Goal: Entertainment & Leisure: Consume media (video, audio)

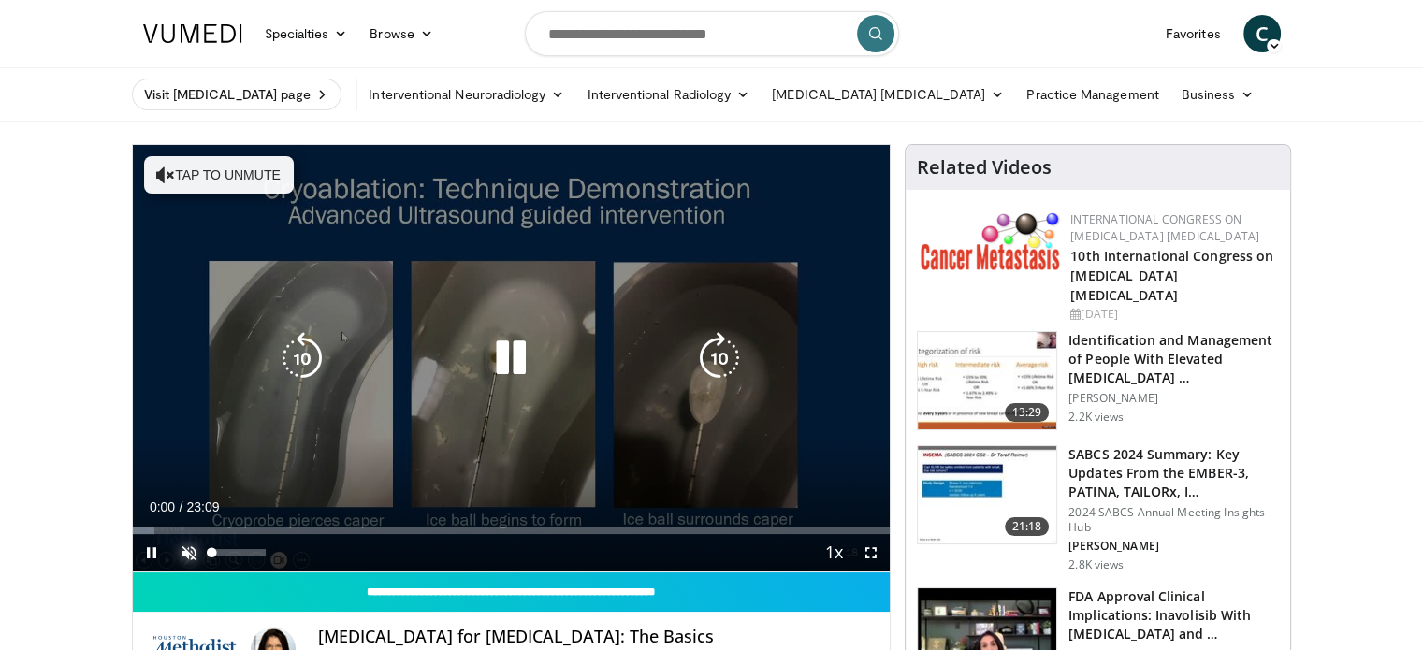
click at [182, 557] on span "Video Player" at bounding box center [188, 552] width 37 height 37
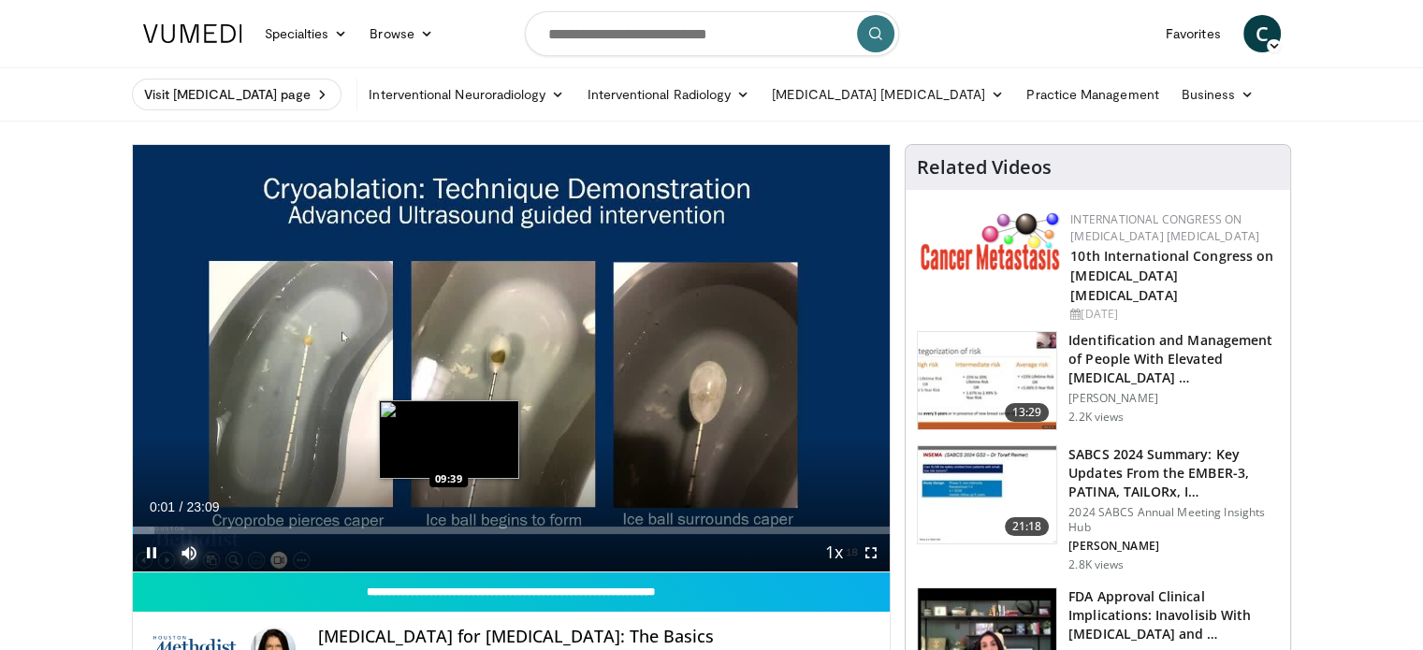
click at [464, 528] on div "Loaded : 2.87% 00:01 09:39" at bounding box center [512, 530] width 758 height 7
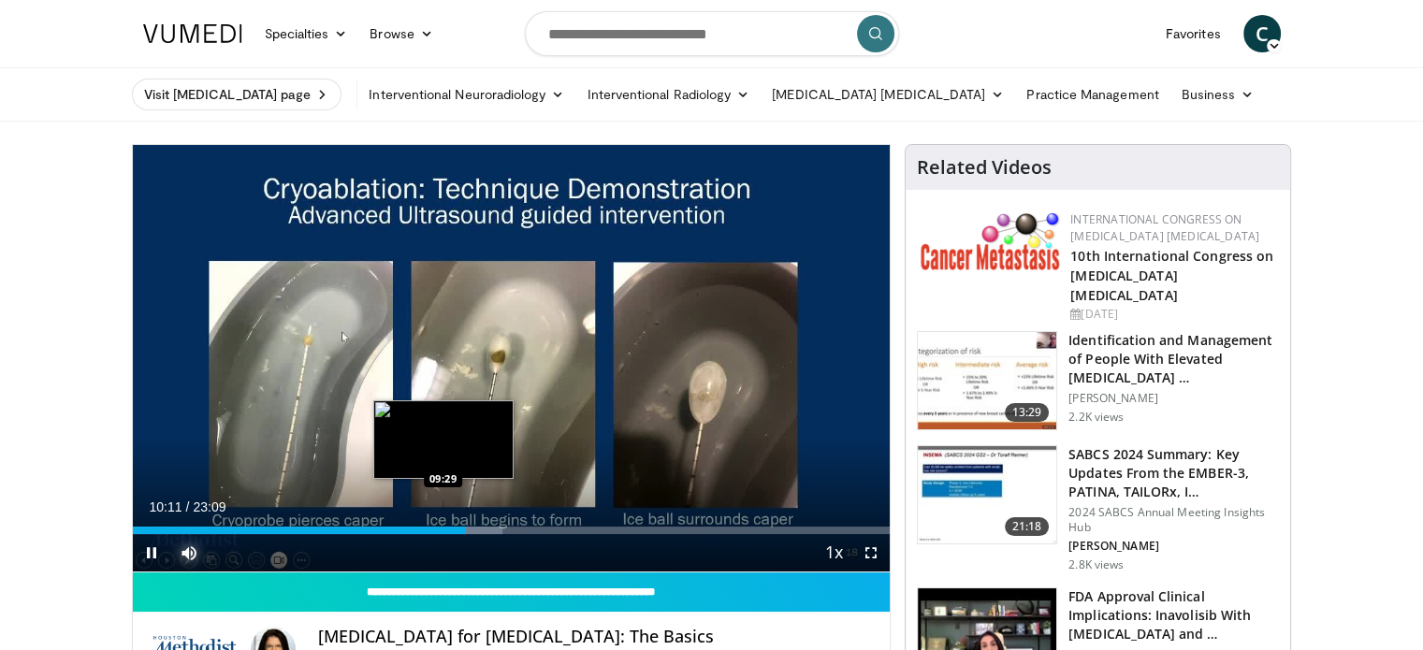
click at [442, 528] on div "10:11" at bounding box center [299, 530] width 333 height 7
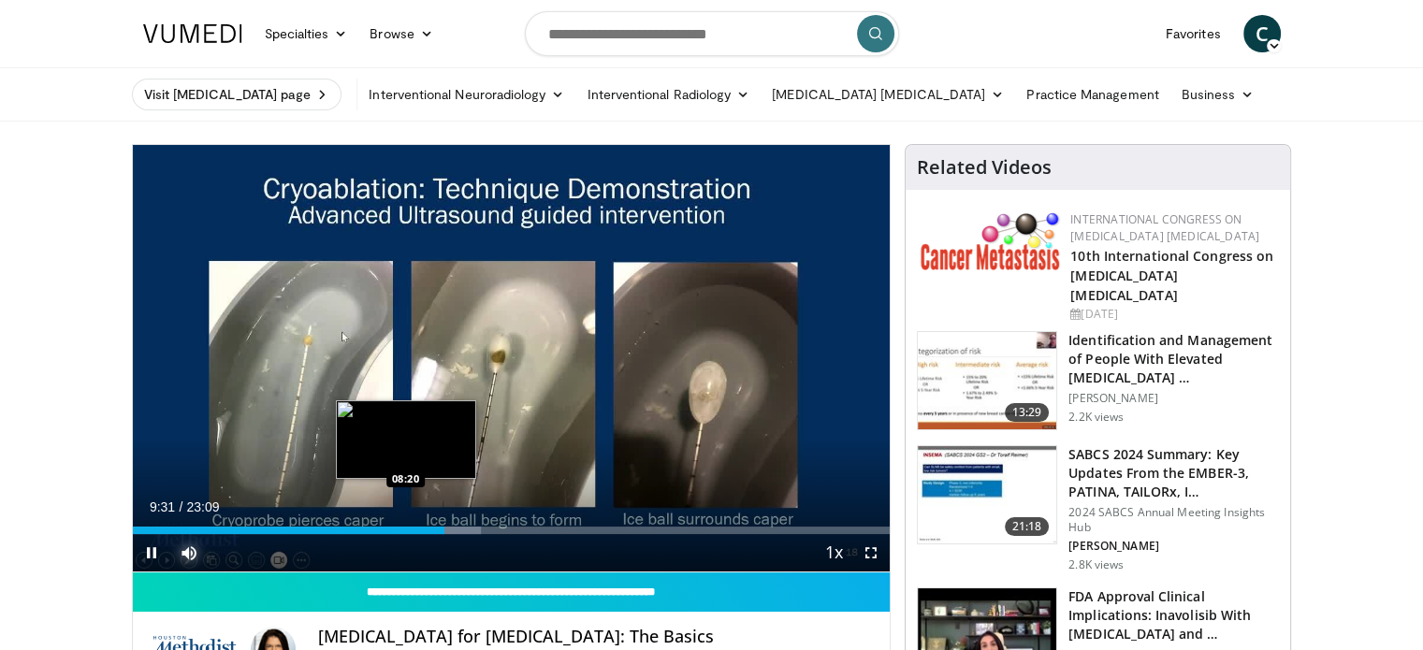
click at [404, 528] on div "09:31" at bounding box center [289, 530] width 312 height 7
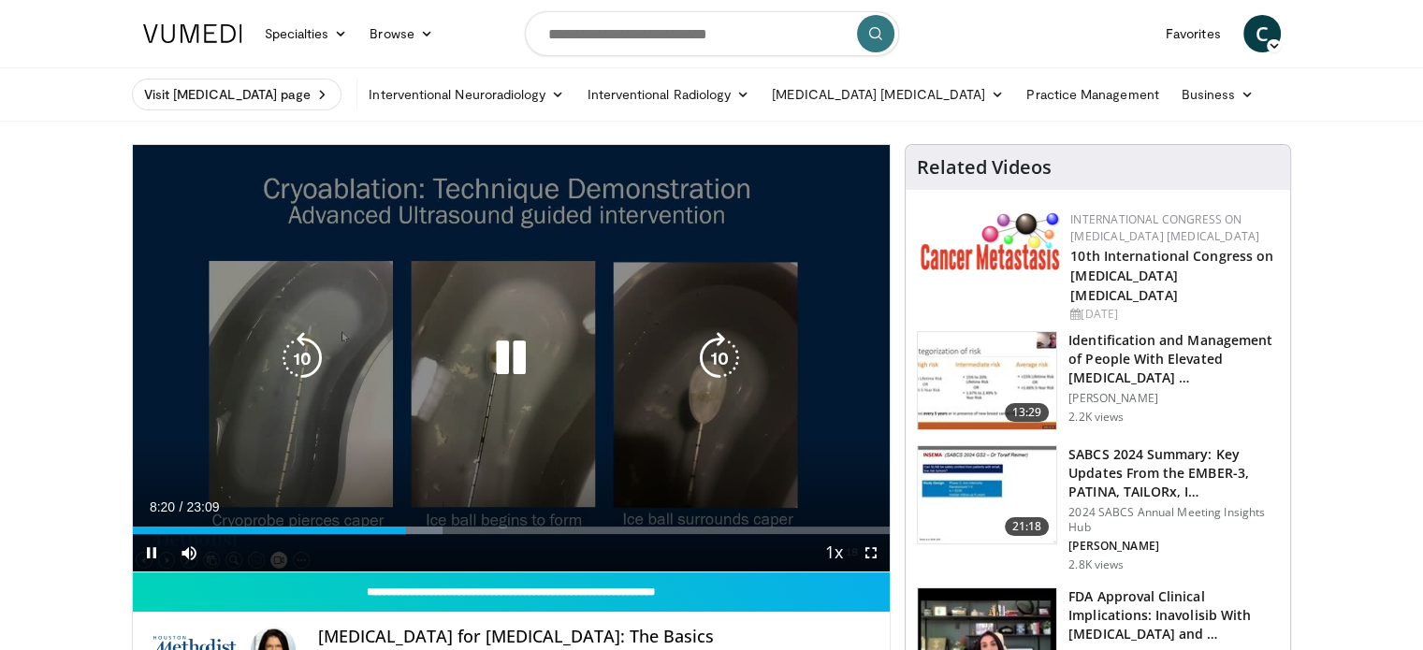
click at [383, 527] on video-js "**********" at bounding box center [512, 359] width 758 height 428
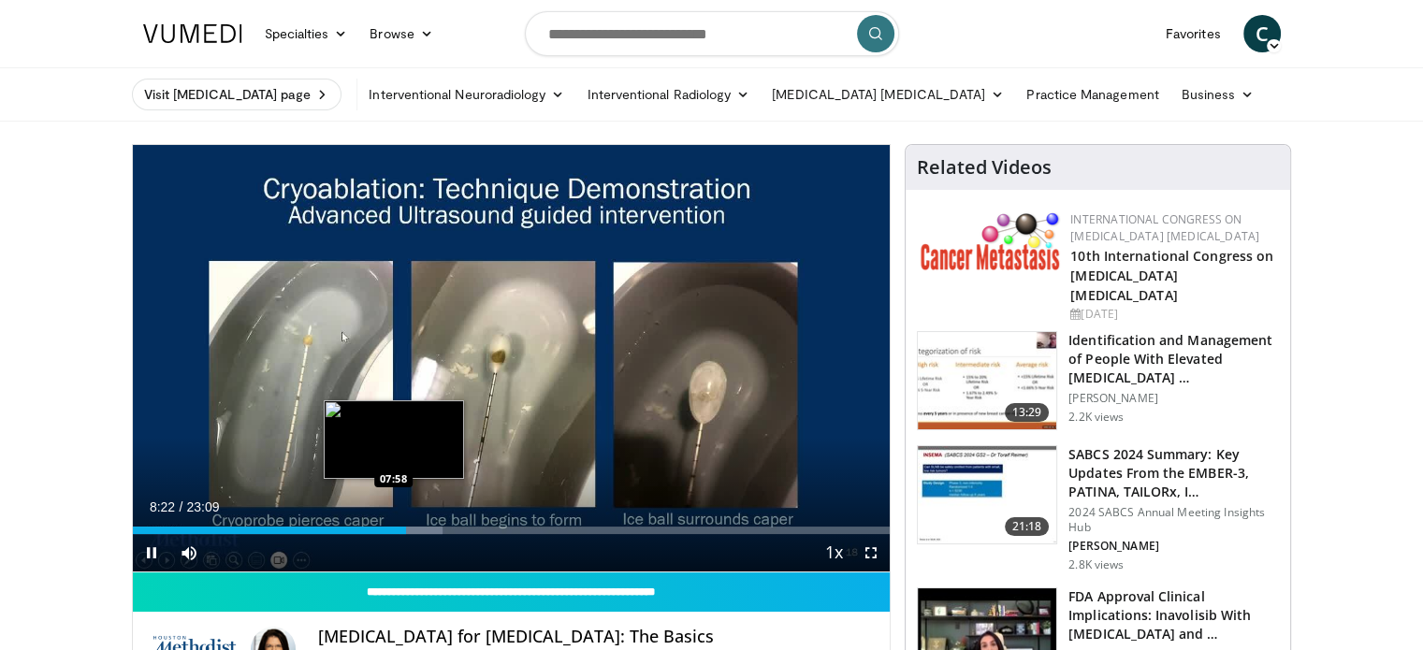
click at [393, 531] on div "08:22" at bounding box center [270, 530] width 274 height 7
click at [382, 530] on div "07:37" at bounding box center [258, 530] width 250 height 7
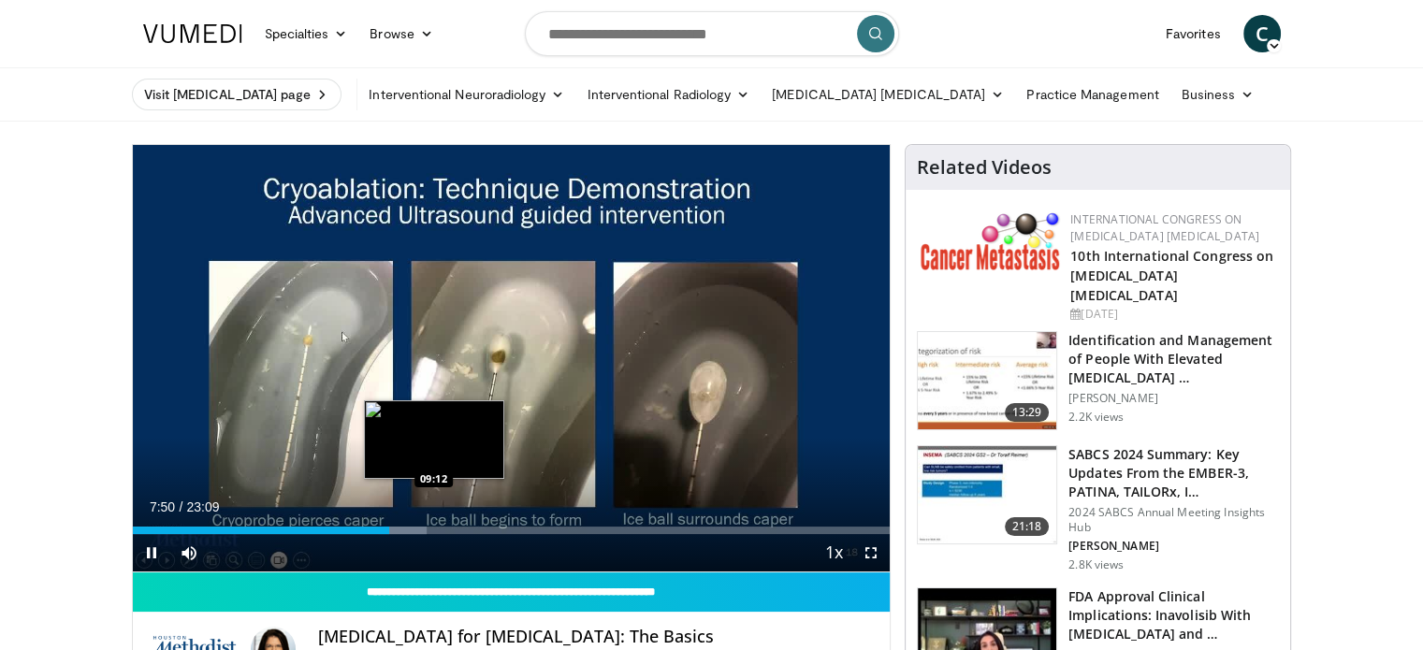
click at [430, 525] on div "Loaded : 38.81% 07:50 09:12" at bounding box center [512, 525] width 758 height 18
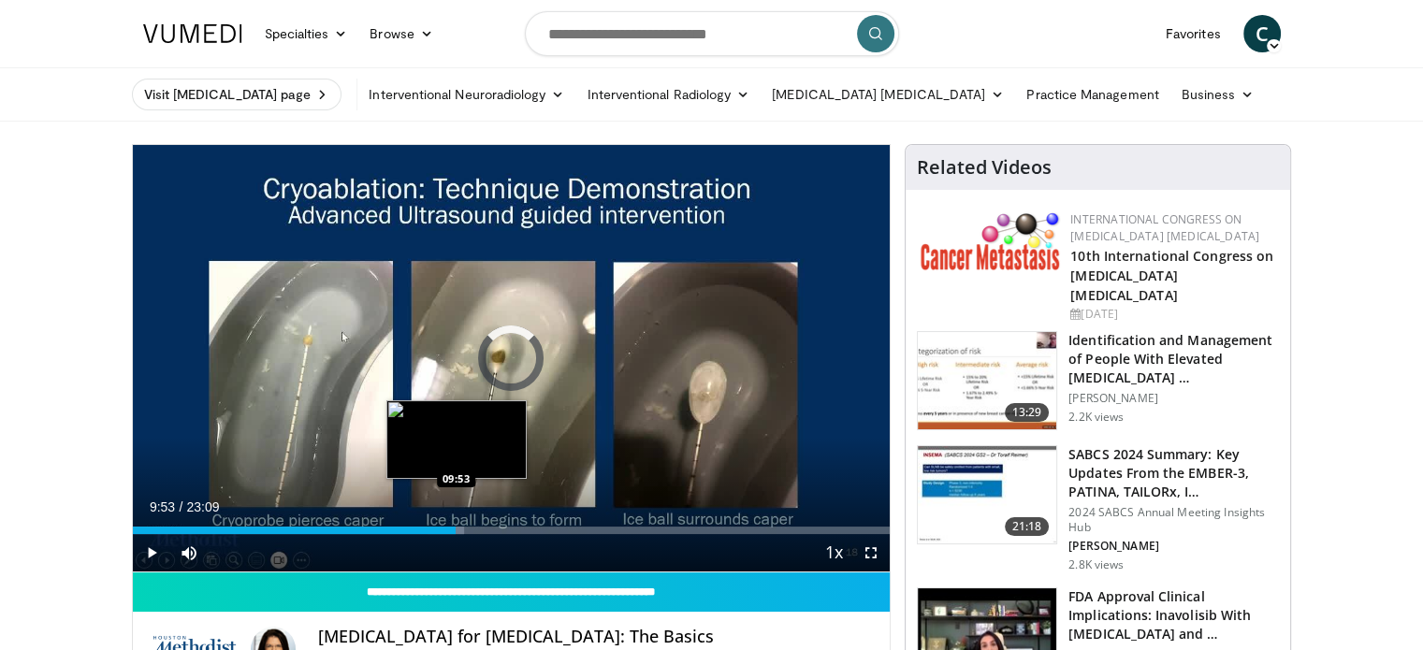
click at [456, 527] on div "Loaded : 43.84% 09:08 09:53" at bounding box center [512, 530] width 758 height 7
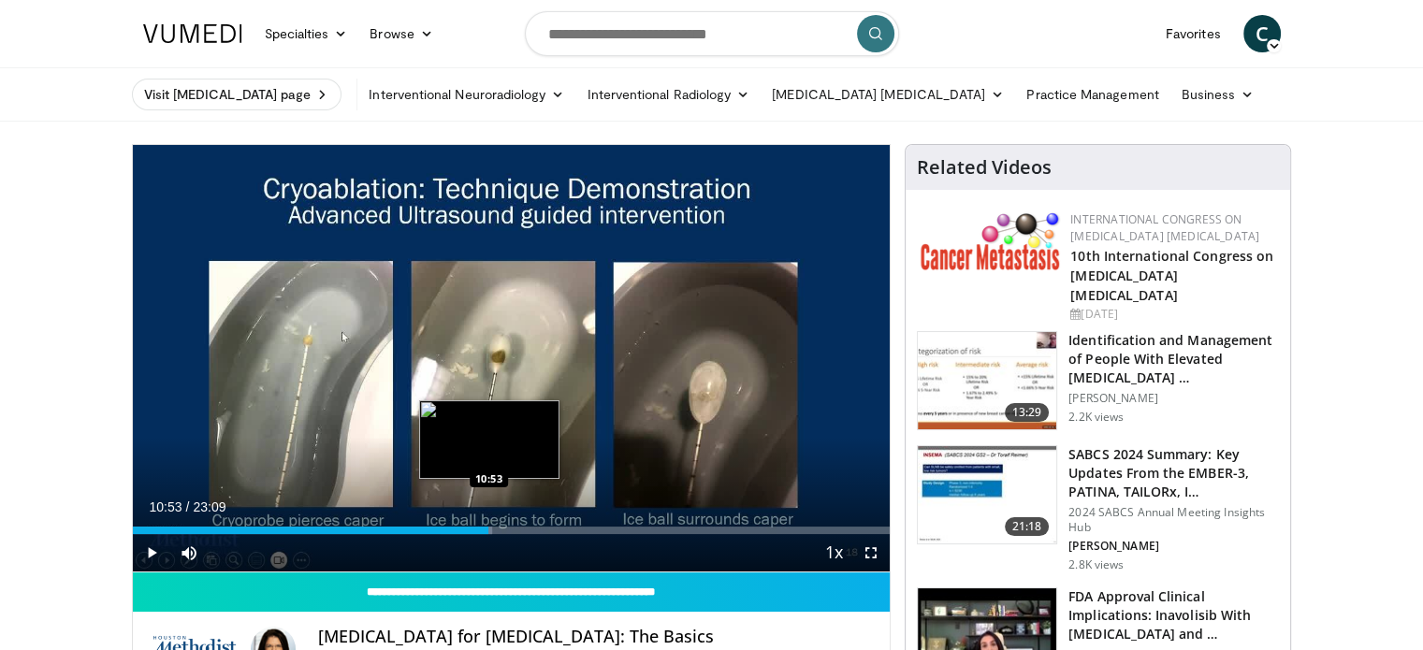
click at [488, 530] on div "Progress Bar" at bounding box center [466, 530] width 51 height 7
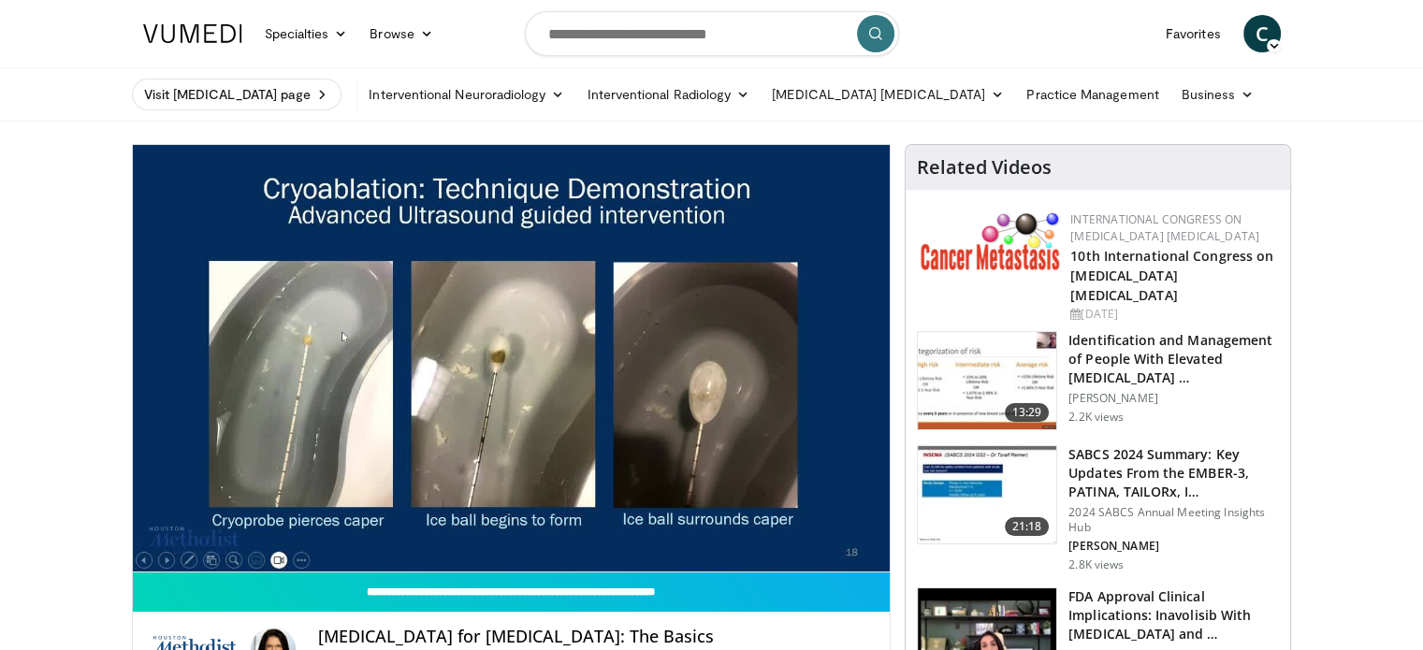
click at [150, 553] on div "10 seconds Tap to unmute" at bounding box center [512, 358] width 758 height 427
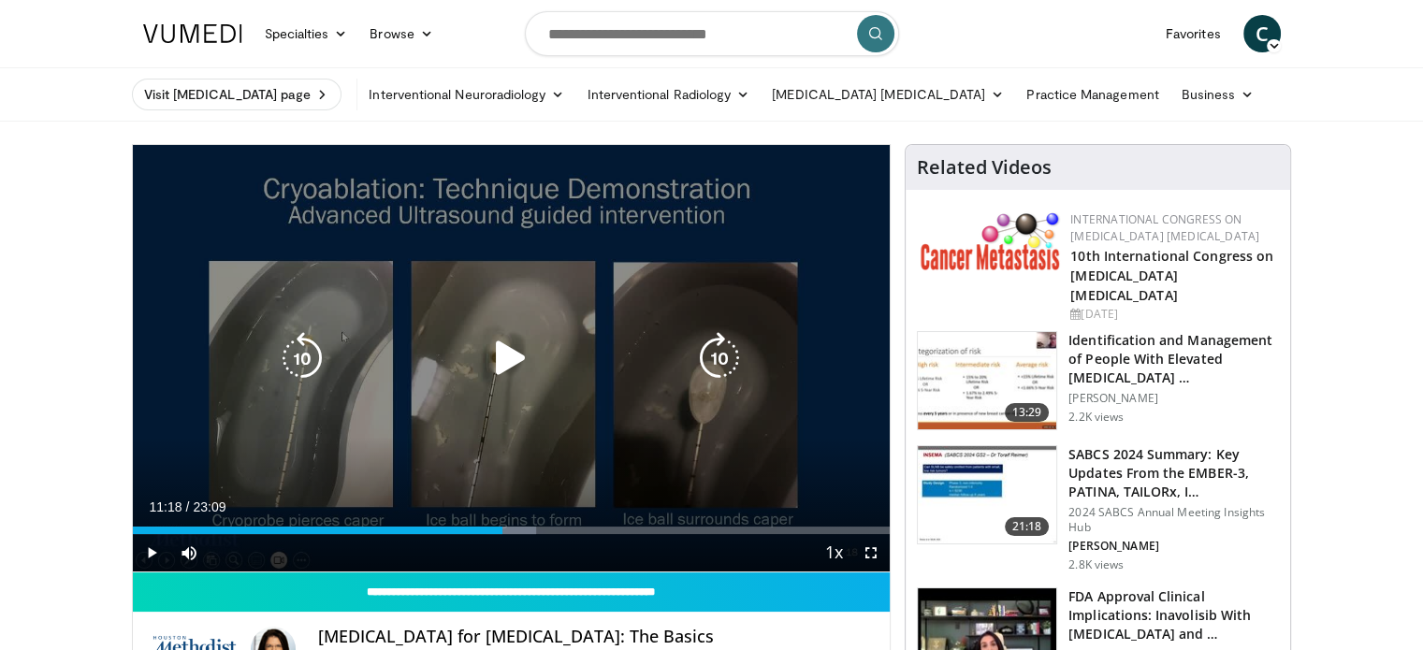
click at [505, 373] on icon "Video Player" at bounding box center [511, 358] width 52 height 52
click at [518, 370] on icon "Video Player" at bounding box center [511, 358] width 52 height 52
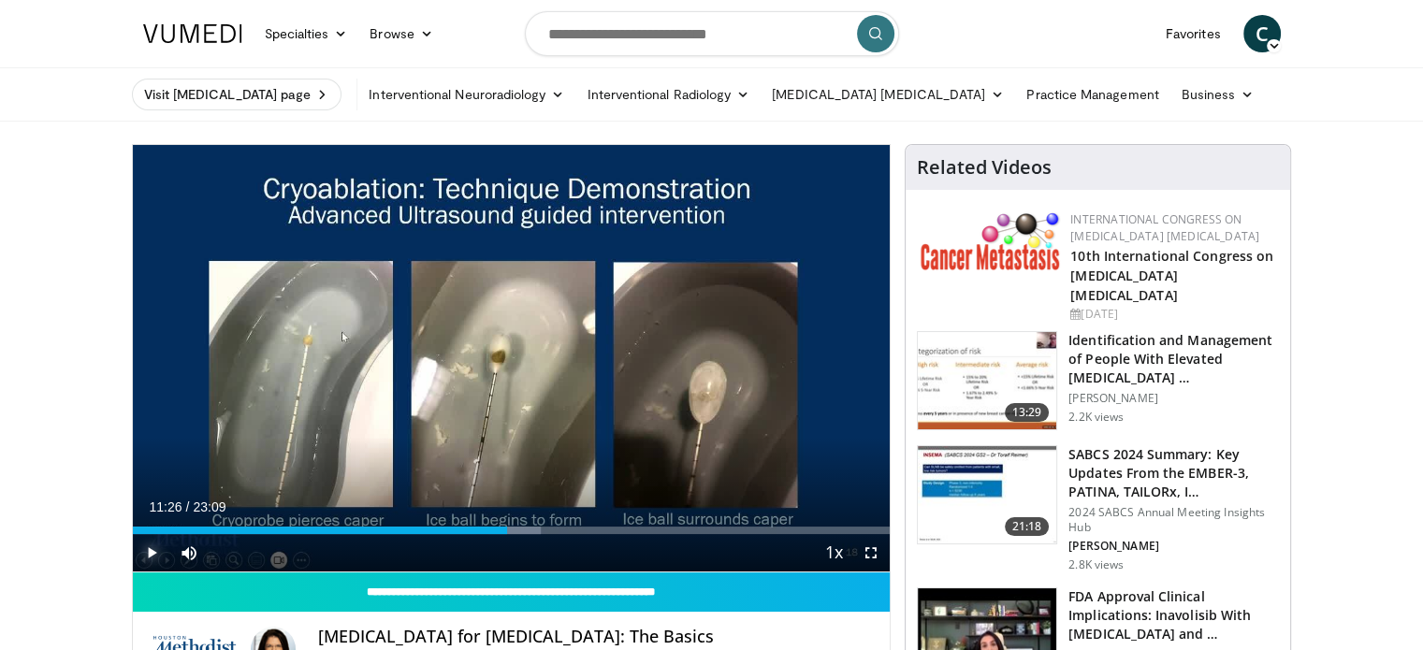
click at [142, 562] on span "Video Player" at bounding box center [151, 552] width 37 height 37
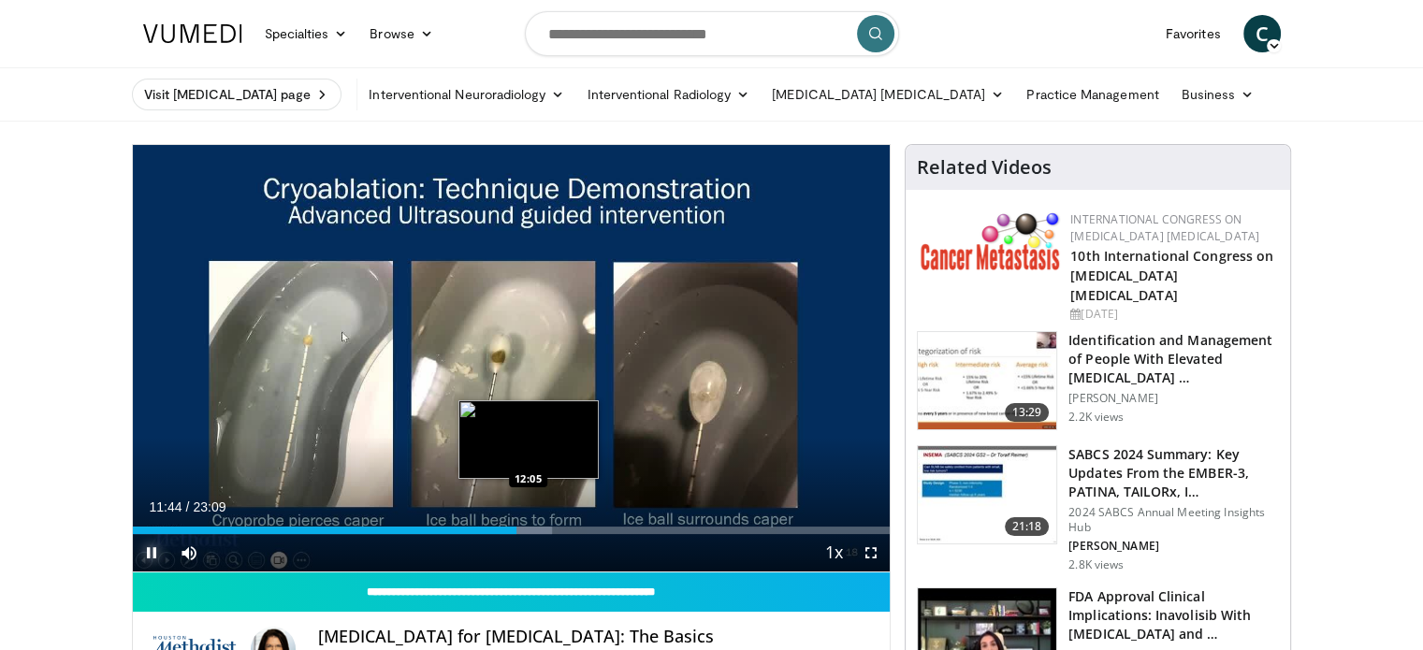
click at [528, 532] on div "Progress Bar" at bounding box center [526, 530] width 52 height 7
click at [540, 532] on div "Progress Bar" at bounding box center [538, 530] width 51 height 7
click at [561, 531] on div "Loaded : 58.22% 12:28 12:49" at bounding box center [512, 530] width 758 height 7
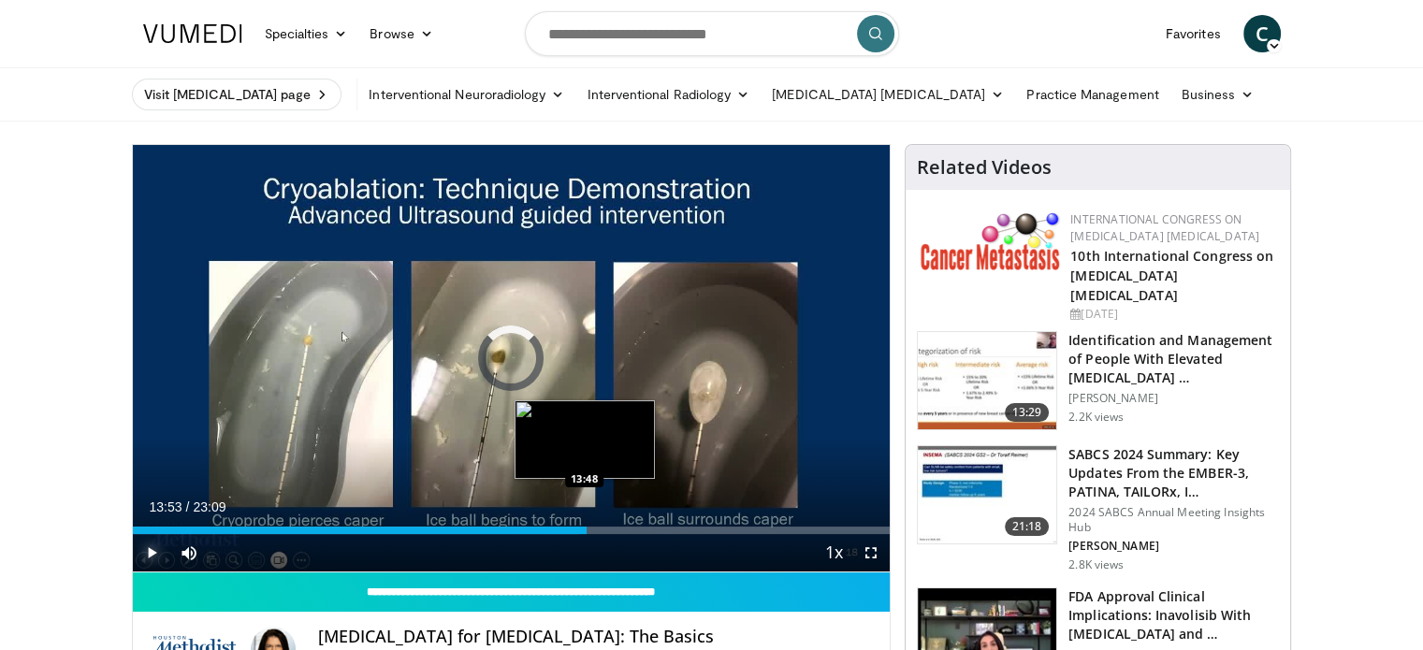
click at [587, 531] on div "Loaded : 58.94% 13:07 13:48" at bounding box center [512, 530] width 758 height 7
click at [608, 530] on div "Loaded : 61.26% 13:53 14:29" at bounding box center [512, 530] width 758 height 7
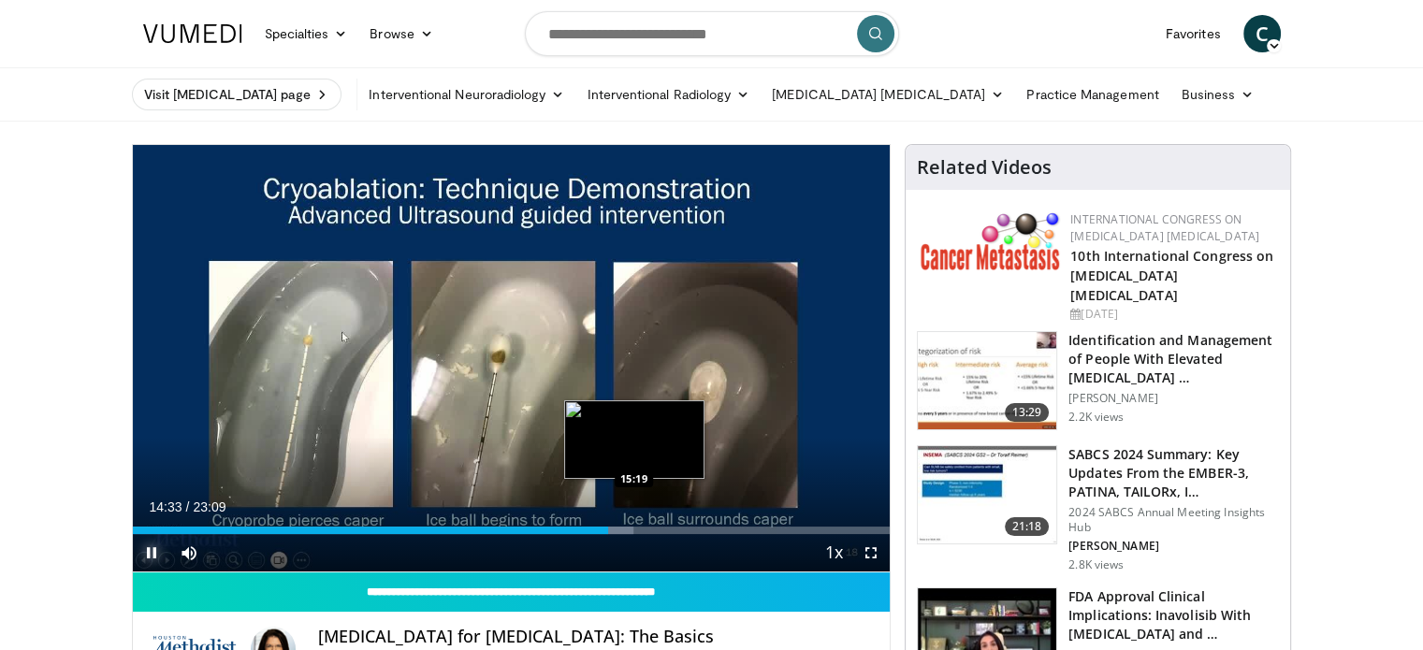
click at [633, 529] on div "Loaded : 66.13% 14:33 15:19" at bounding box center [512, 530] width 758 height 7
click at [670, 529] on div "Loaded : 66.85% 15:19 16:27" at bounding box center [512, 530] width 758 height 7
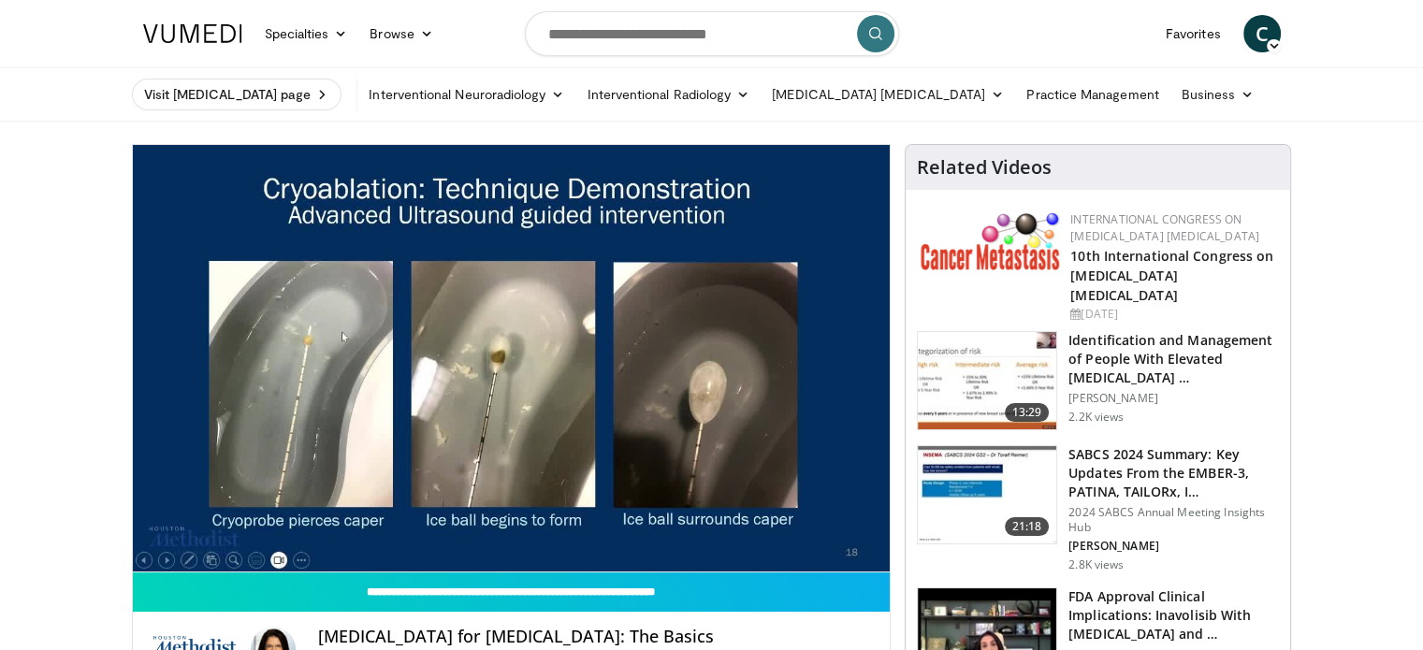
click at [682, 529] on video-js "**********" at bounding box center [512, 359] width 758 height 428
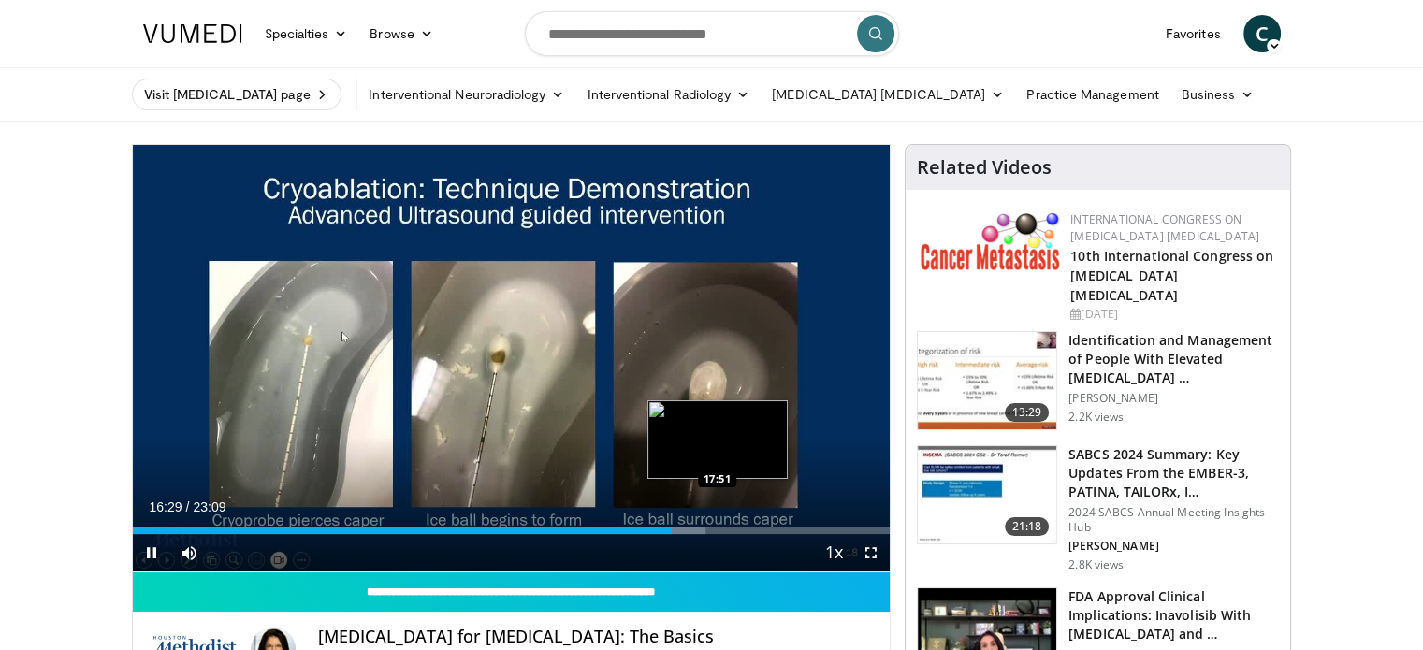
click at [717, 529] on div "Loaded : 75.67% 16:29 17:51" at bounding box center [512, 530] width 758 height 7
click at [746, 530] on div "Loaded : 79.07% 17:52 18:44" at bounding box center [512, 530] width 758 height 7
click at [767, 530] on div "Loaded : 82.66% 18:45 19:12" at bounding box center [512, 530] width 758 height 7
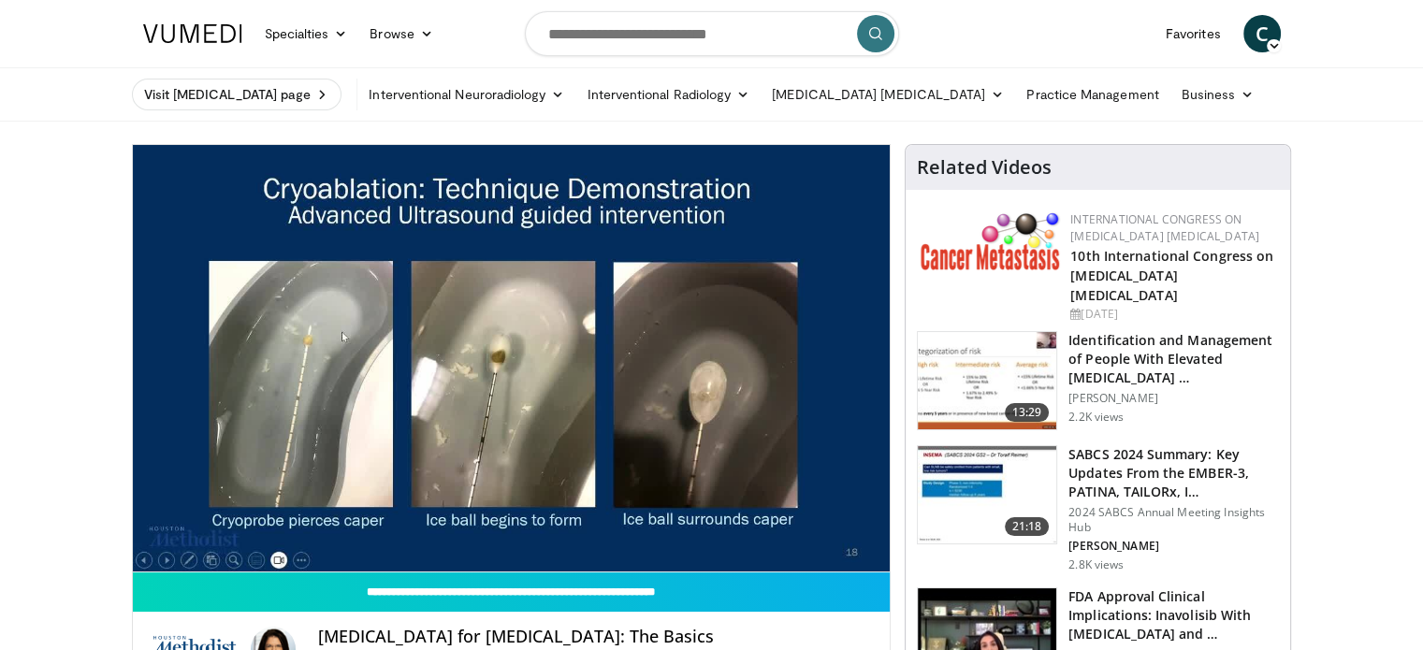
click at [804, 533] on div "10 seconds Tap to unmute" at bounding box center [512, 358] width 758 height 427
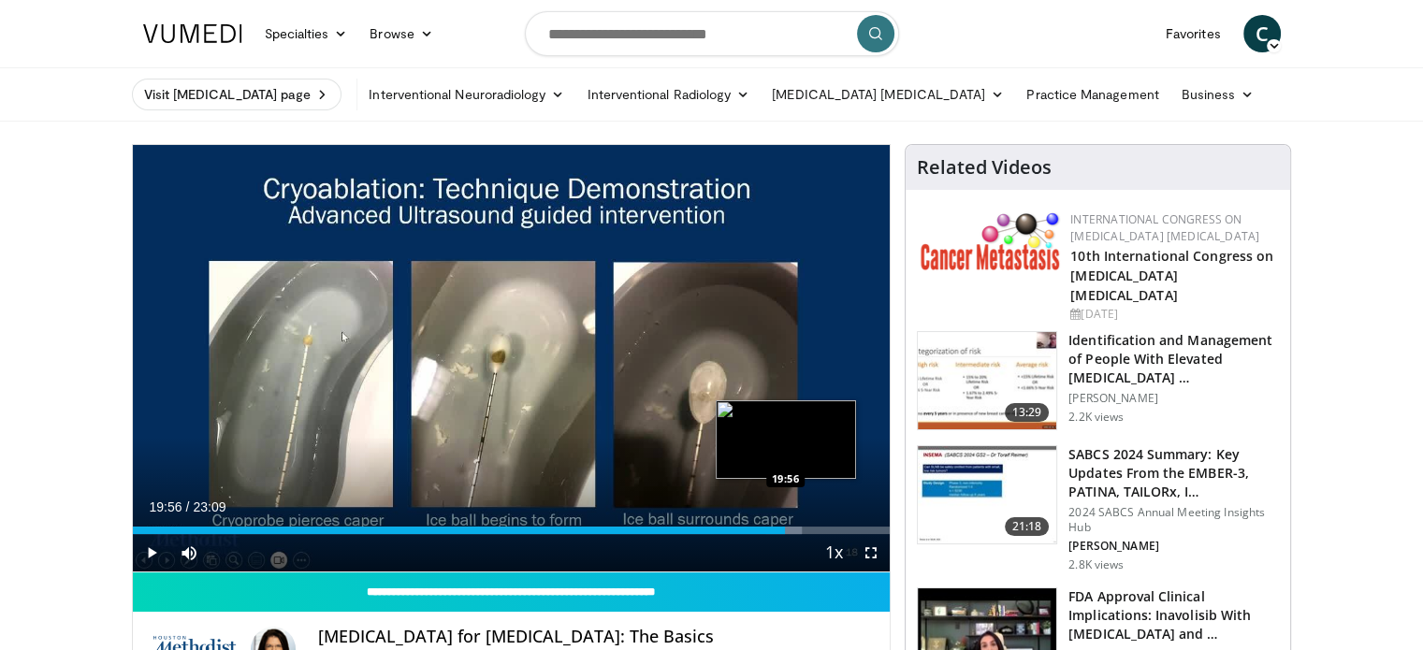
click at [785, 531] on div "Loaded : 88.41% 19:26 19:56" at bounding box center [512, 530] width 758 height 7
click at [771, 530] on div "19:56" at bounding box center [459, 530] width 653 height 7
click at [764, 530] on div "19:32" at bounding box center [453, 530] width 640 height 7
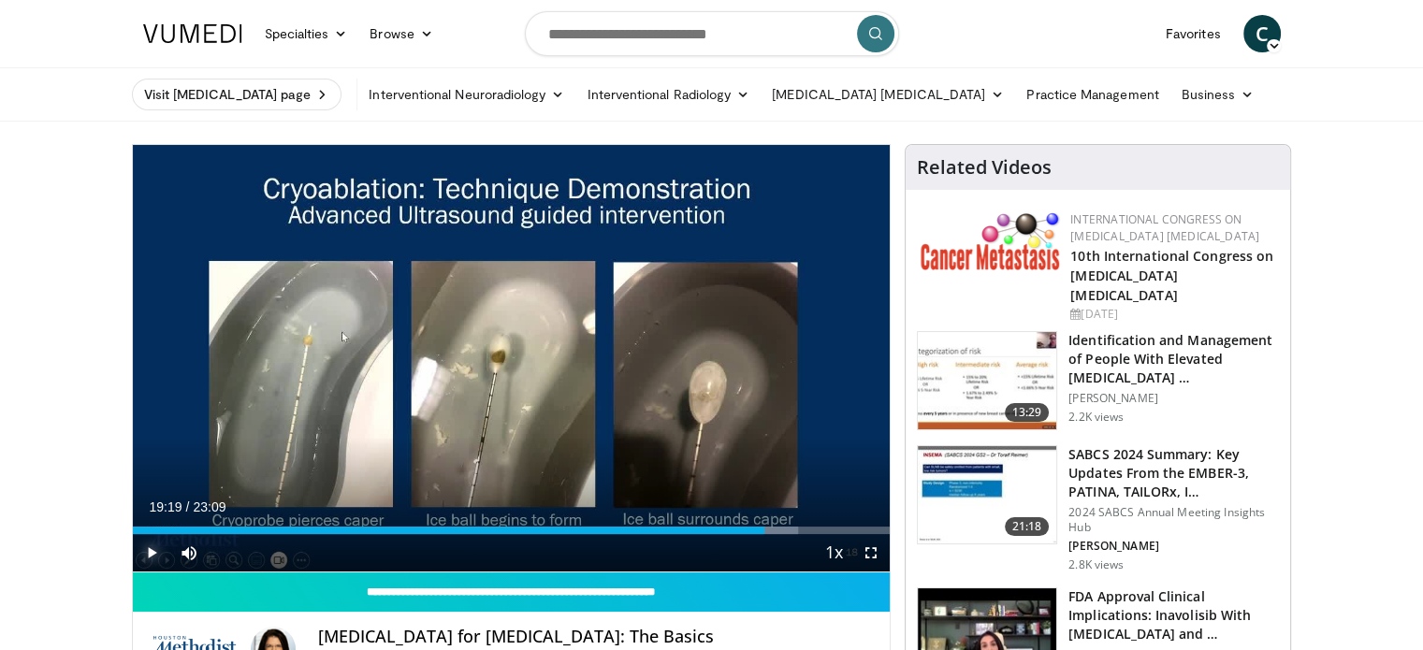
click at [162, 553] on span "Video Player" at bounding box center [151, 552] width 37 height 37
click at [149, 557] on span "Video Player" at bounding box center [151, 552] width 37 height 37
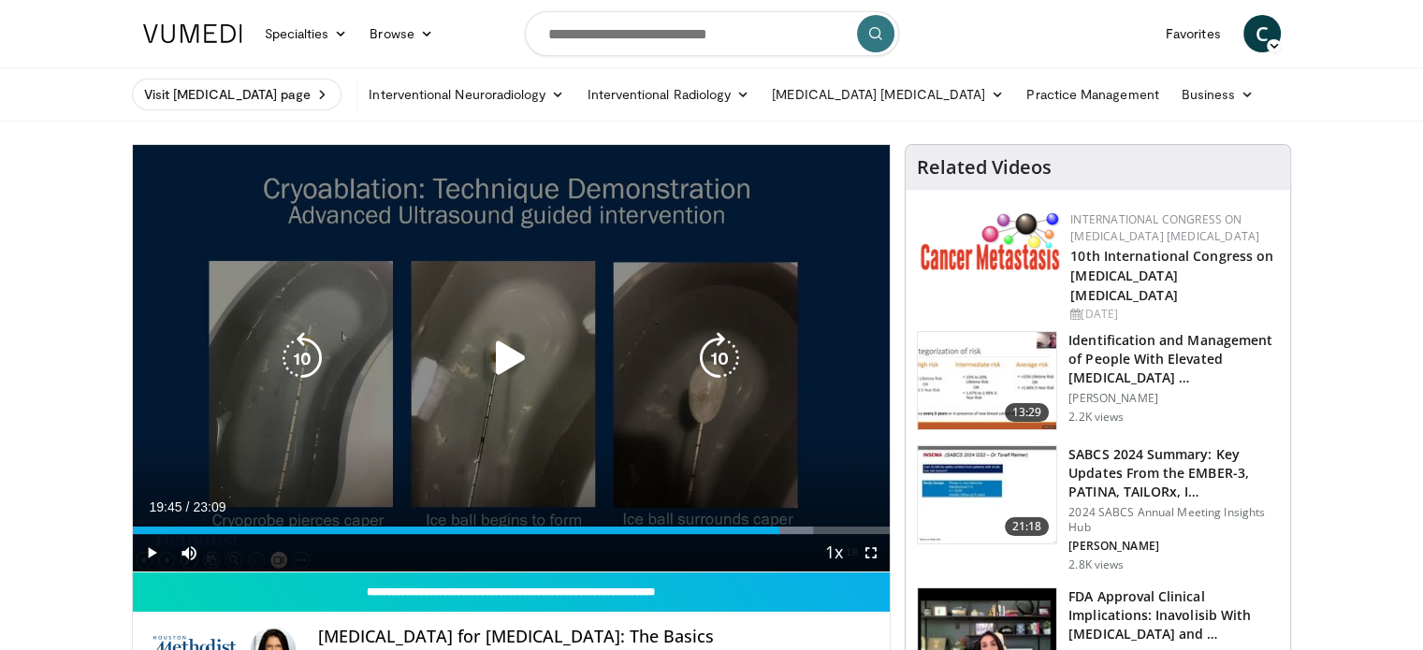
click at [516, 362] on icon "Video Player" at bounding box center [511, 358] width 52 height 52
click at [520, 351] on icon "Video Player" at bounding box center [511, 358] width 52 height 52
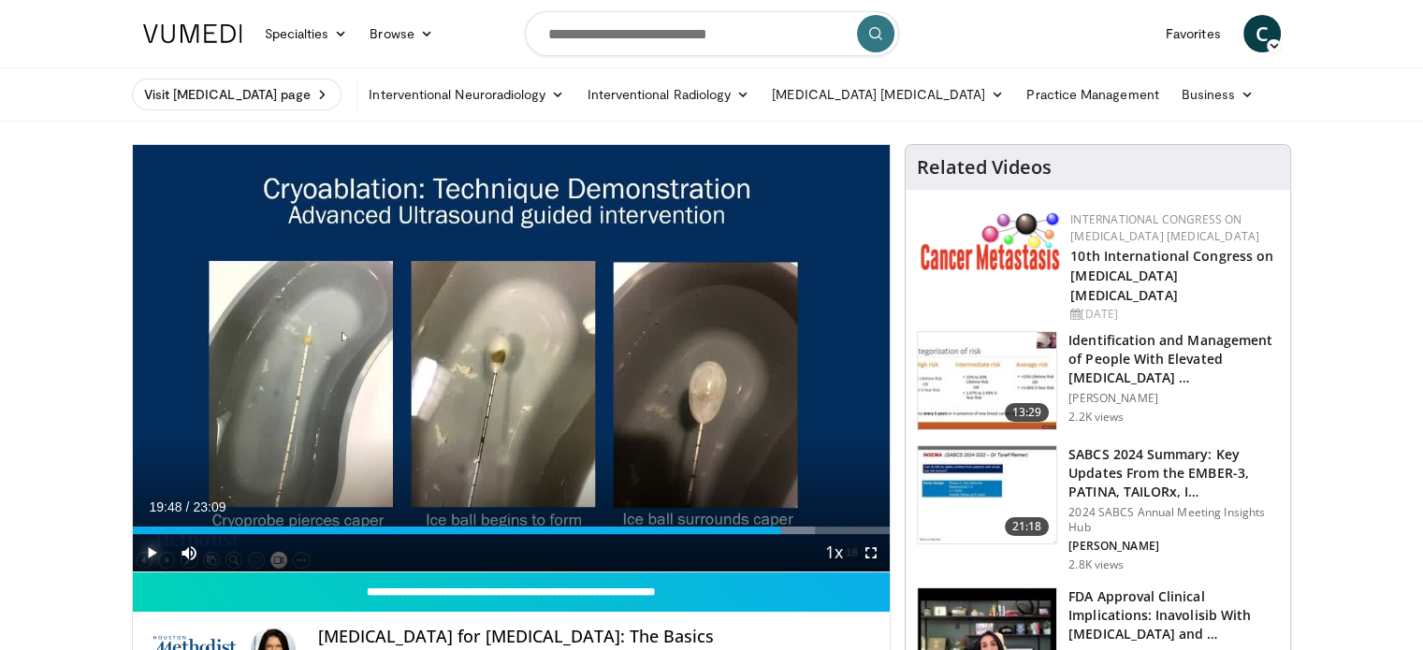
click at [152, 553] on span "Video Player" at bounding box center [151, 552] width 37 height 37
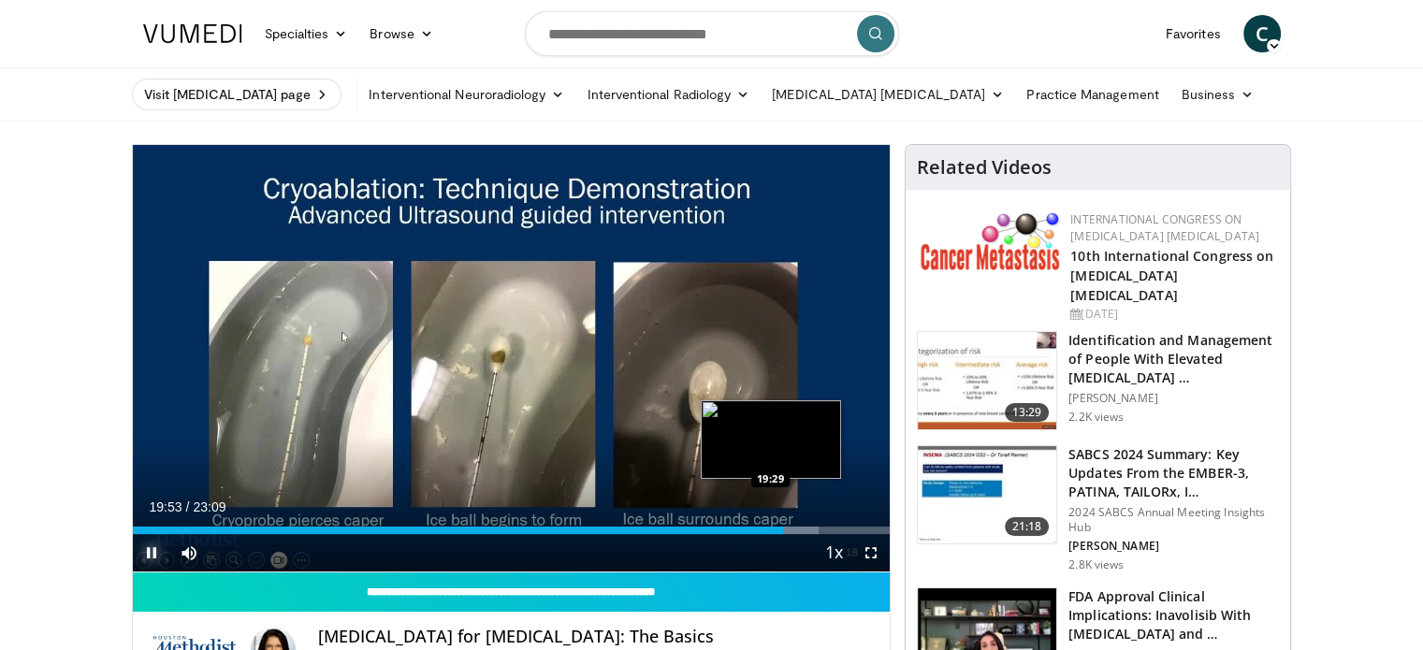
click at [767, 528] on div "Loaded : 90.57% 19:53 19:29" at bounding box center [512, 530] width 758 height 7
click at [775, 530] on div "Progress Bar" at bounding box center [792, 530] width 51 height 7
click at [158, 544] on span "Video Player" at bounding box center [151, 552] width 37 height 37
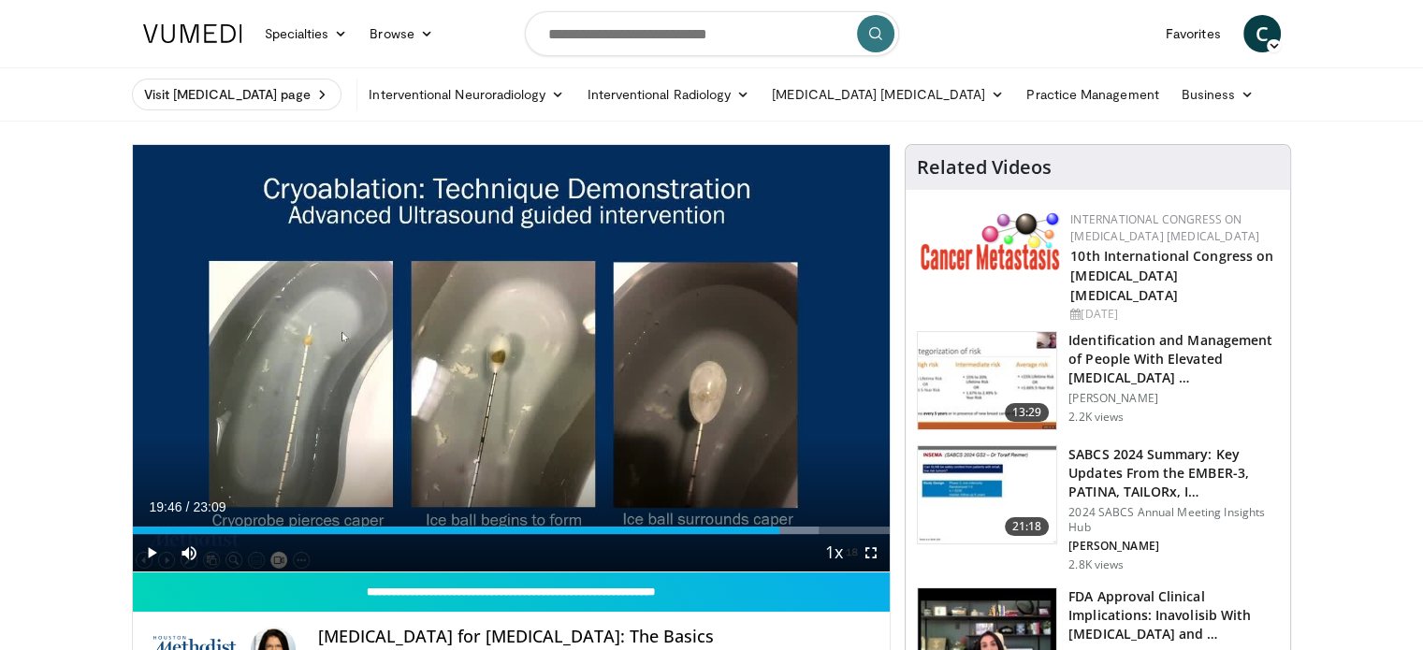
click at [819, 635] on h4 "[MEDICAL_DATA] for [MEDICAL_DATA]: The Basics" at bounding box center [597, 637] width 558 height 21
click at [155, 556] on span "Video Player" at bounding box center [151, 552] width 37 height 37
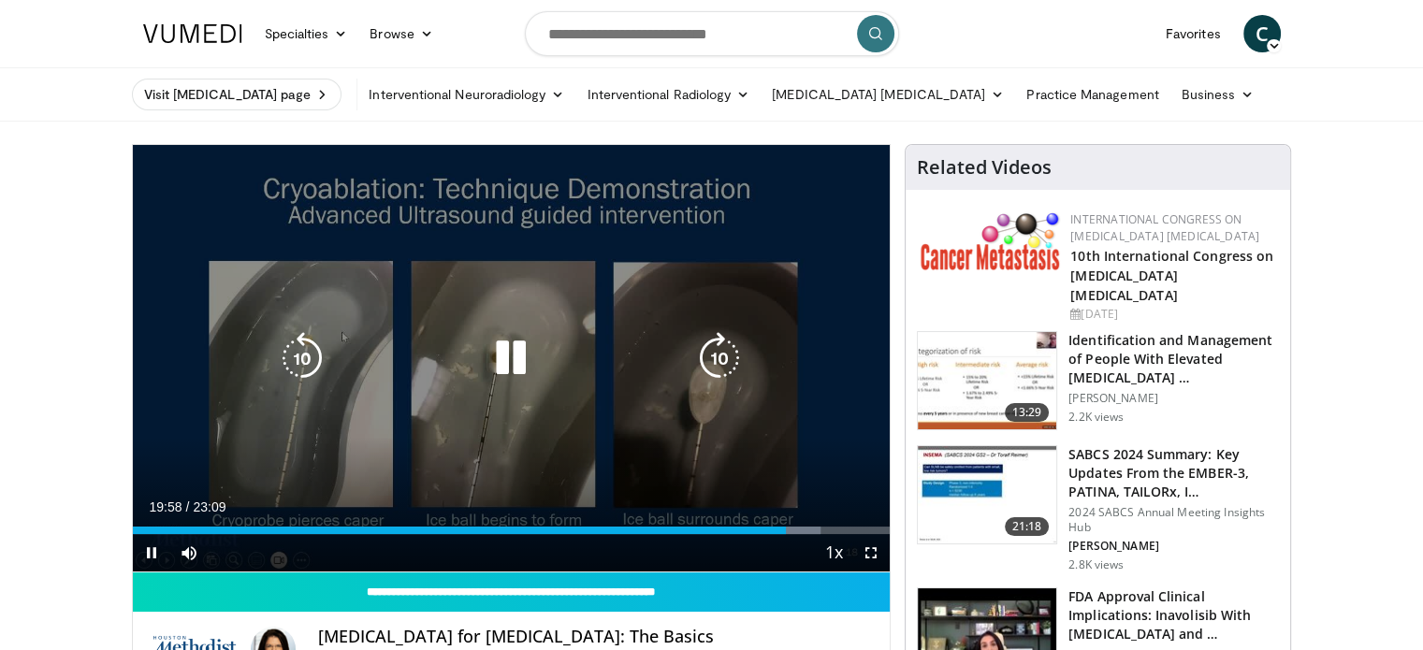
click at [511, 366] on icon "Video Player" at bounding box center [511, 358] width 52 height 52
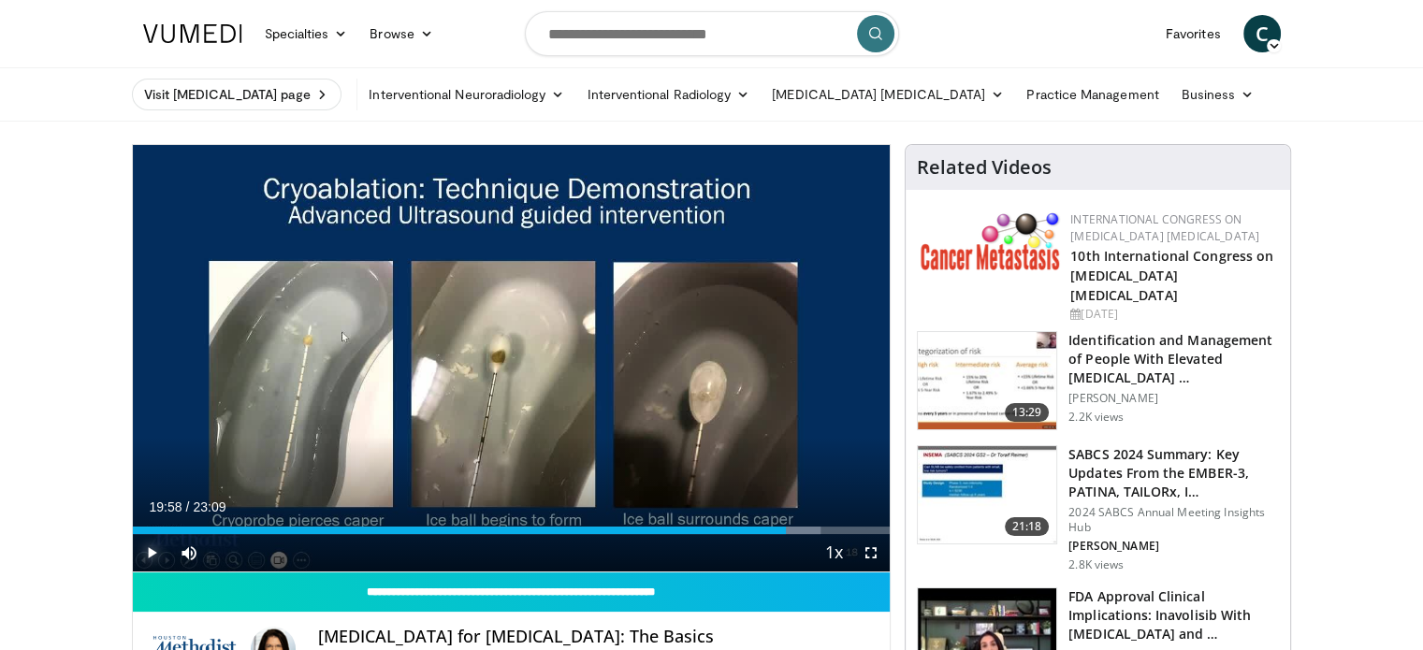
click at [141, 553] on span "Video Player" at bounding box center [151, 552] width 37 height 37
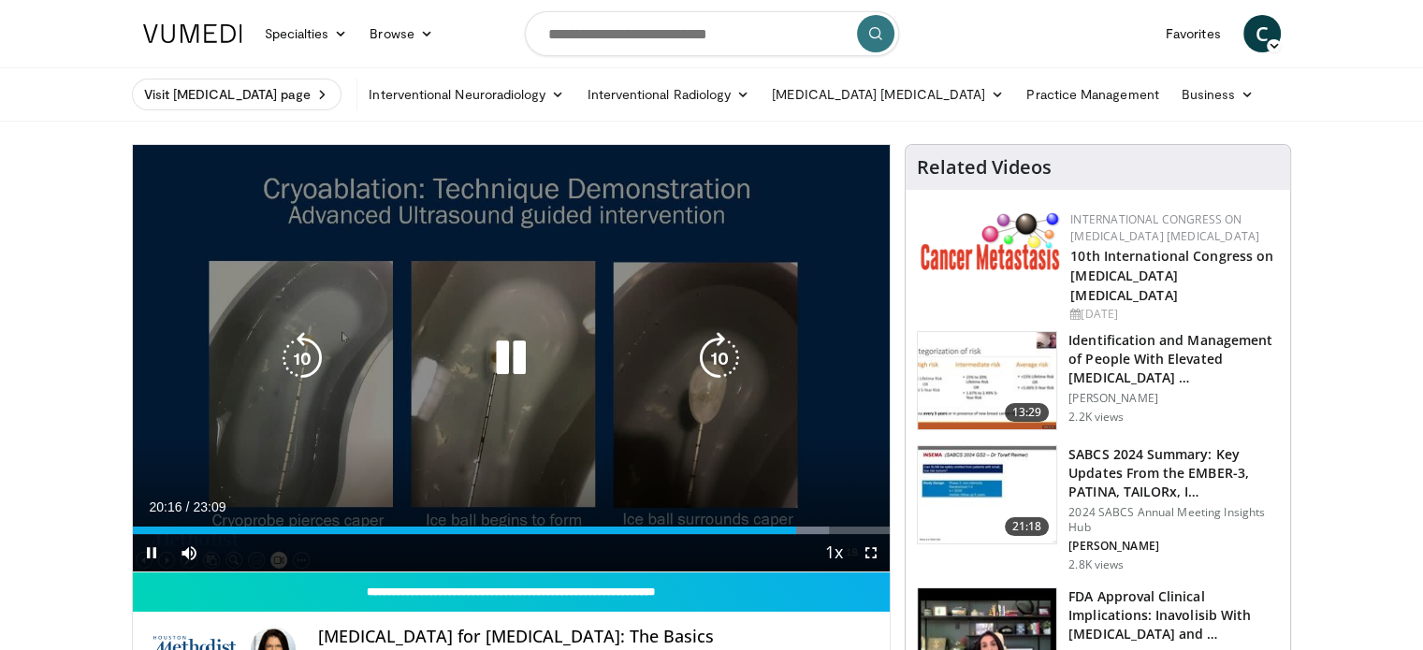
click at [525, 356] on icon "Video Player" at bounding box center [511, 358] width 52 height 52
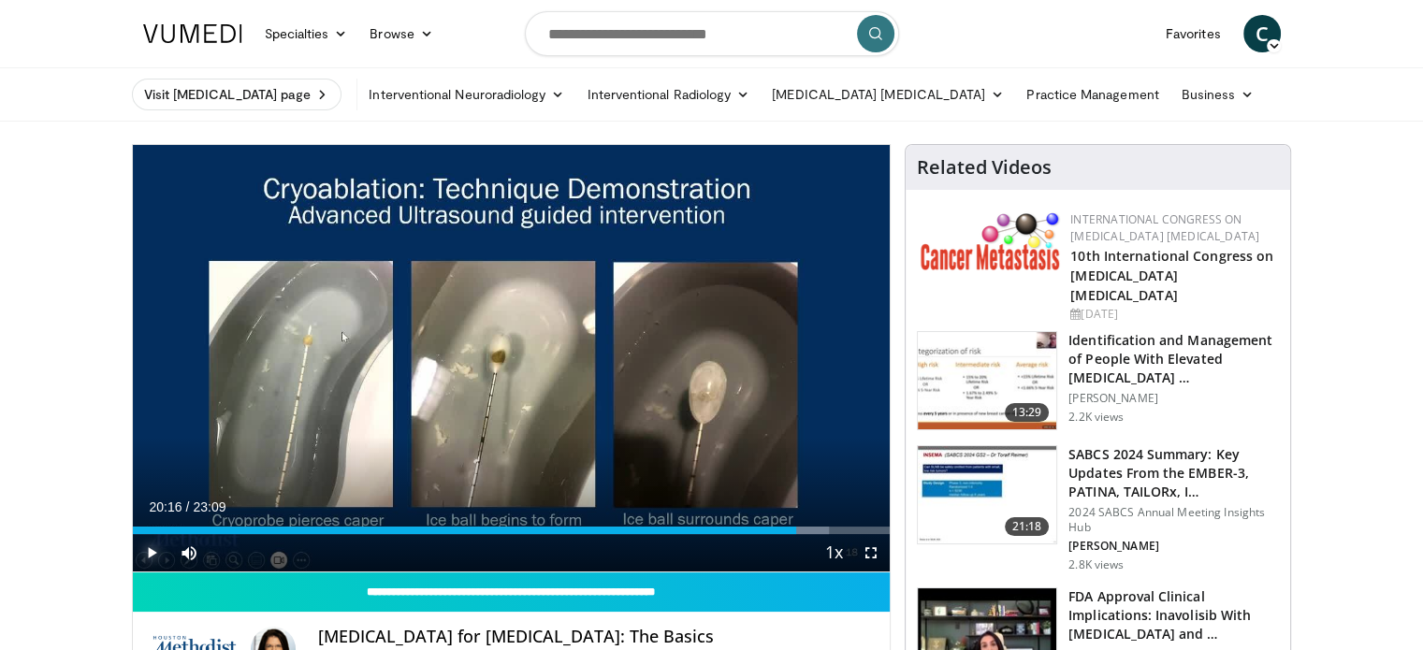
click at [149, 557] on span "Video Player" at bounding box center [151, 552] width 37 height 37
click at [156, 554] on span "Video Player" at bounding box center [151, 552] width 37 height 37
